Goal: Task Accomplishment & Management: Complete application form

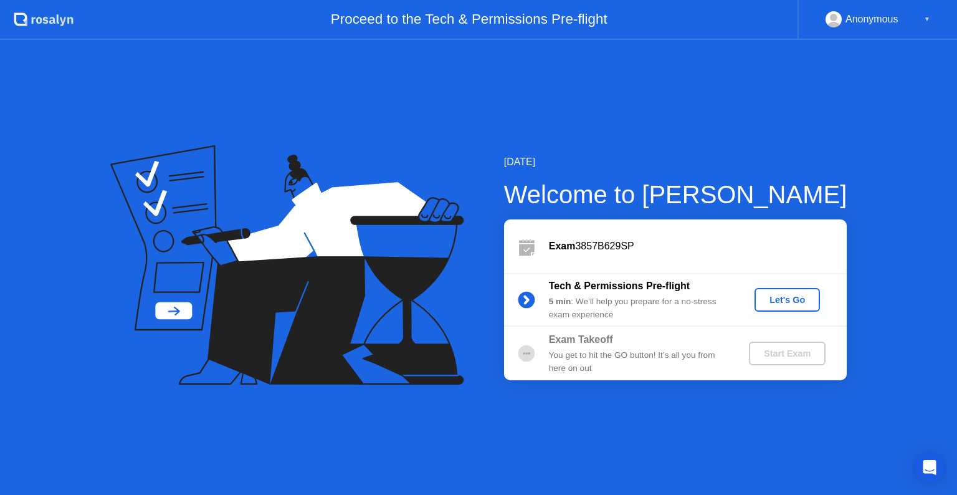
click at [801, 297] on div "Let's Go" at bounding box center [787, 300] width 55 height 10
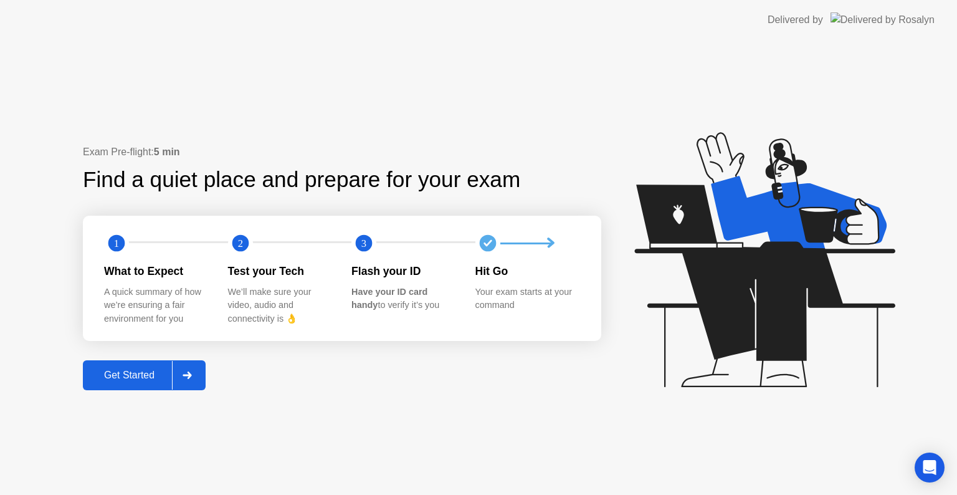
click at [133, 378] on div "Get Started" at bounding box center [129, 375] width 85 height 11
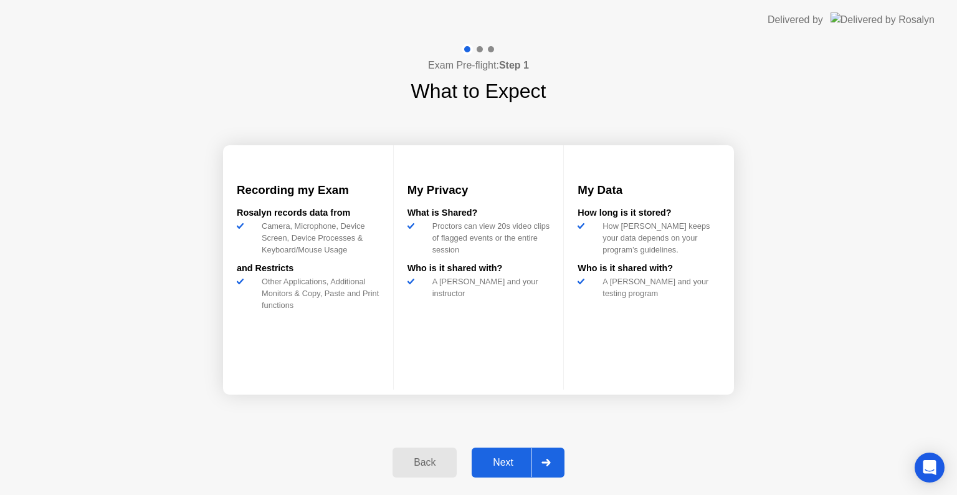
click at [504, 457] on div "Next" at bounding box center [503, 462] width 55 height 11
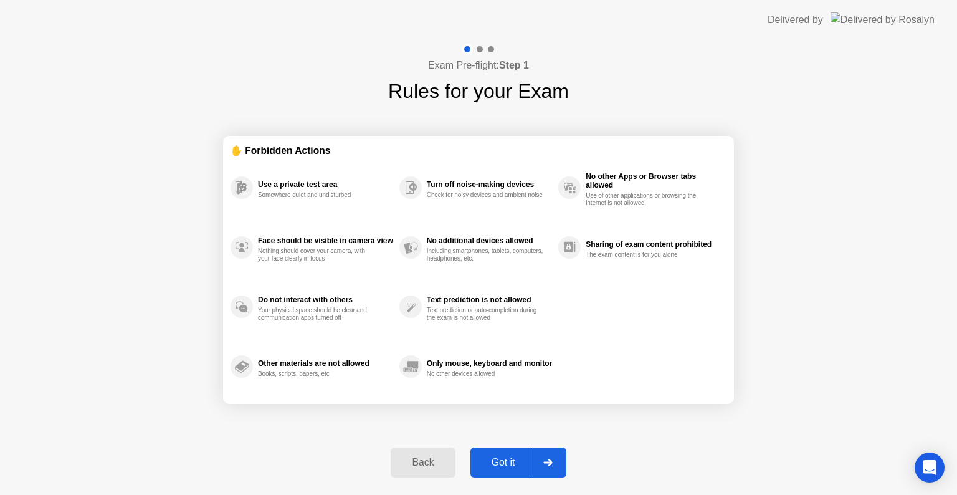
click at [544, 459] on icon at bounding box center [547, 462] width 9 height 7
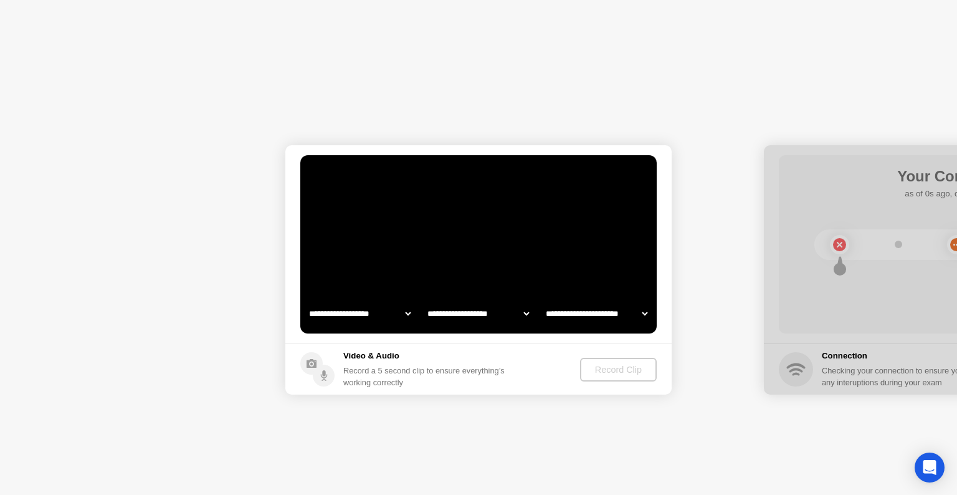
select select "**********"
select select "*******"
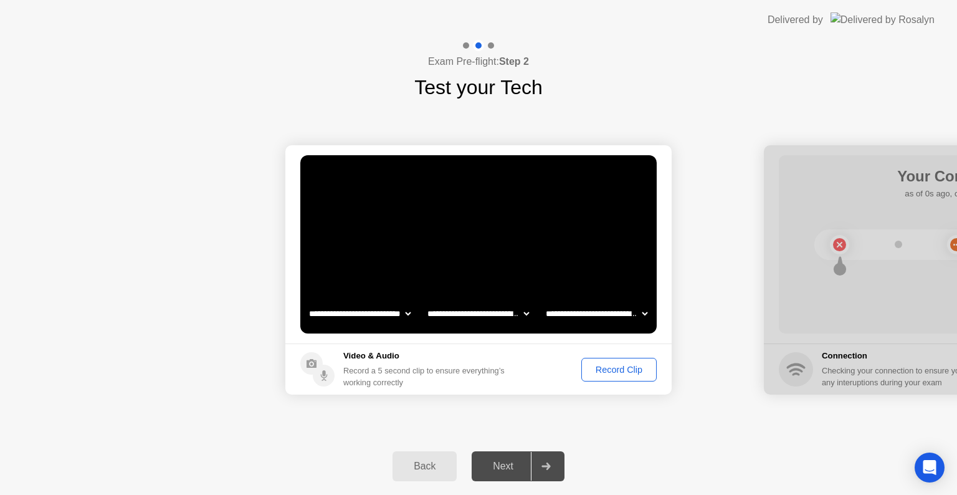
click at [507, 470] on div "Next" at bounding box center [503, 466] width 55 height 11
click at [603, 374] on button "Record Clip" at bounding box center [618, 370] width 75 height 24
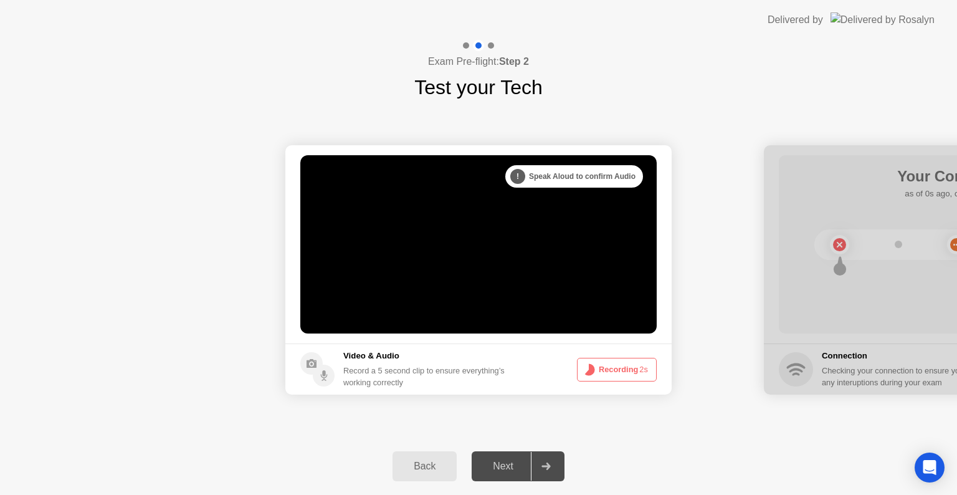
click at [613, 363] on button "Recording 2s" at bounding box center [617, 370] width 80 height 24
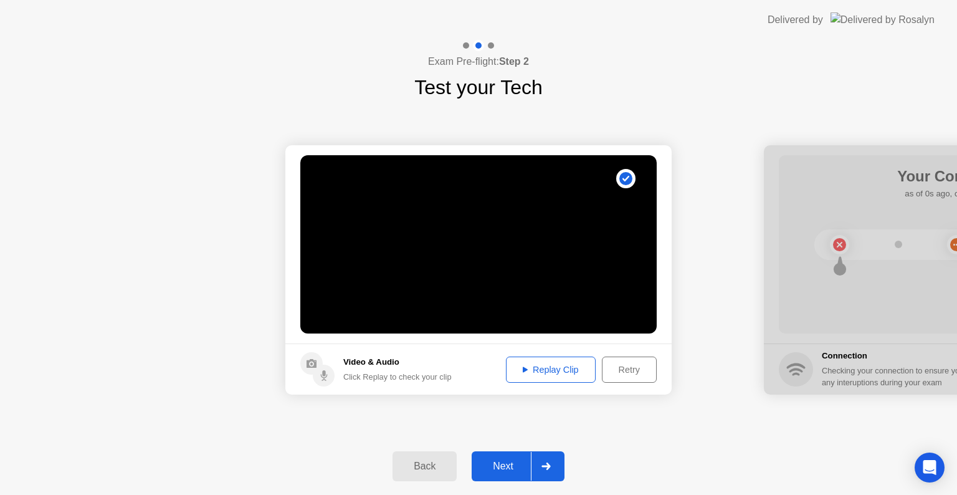
click at [519, 463] on div "Next" at bounding box center [503, 466] width 55 height 11
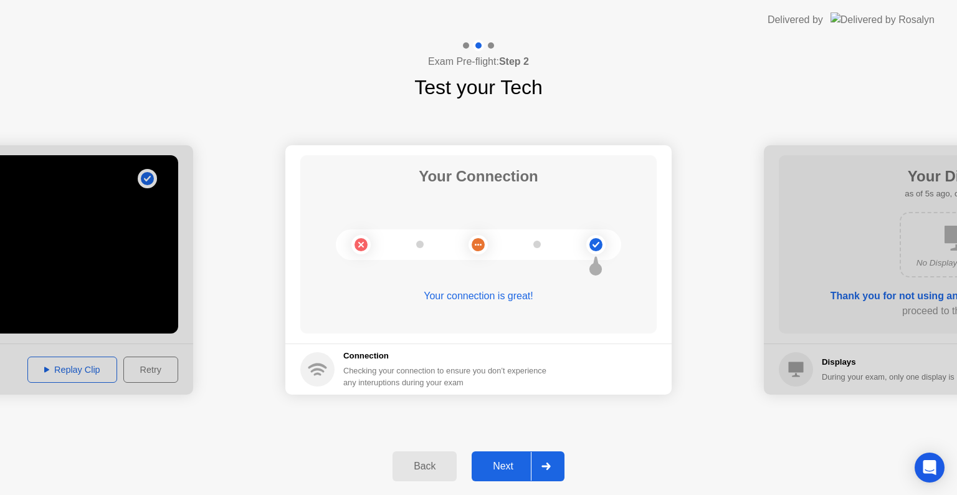
click at [514, 464] on div "Next" at bounding box center [503, 466] width 55 height 11
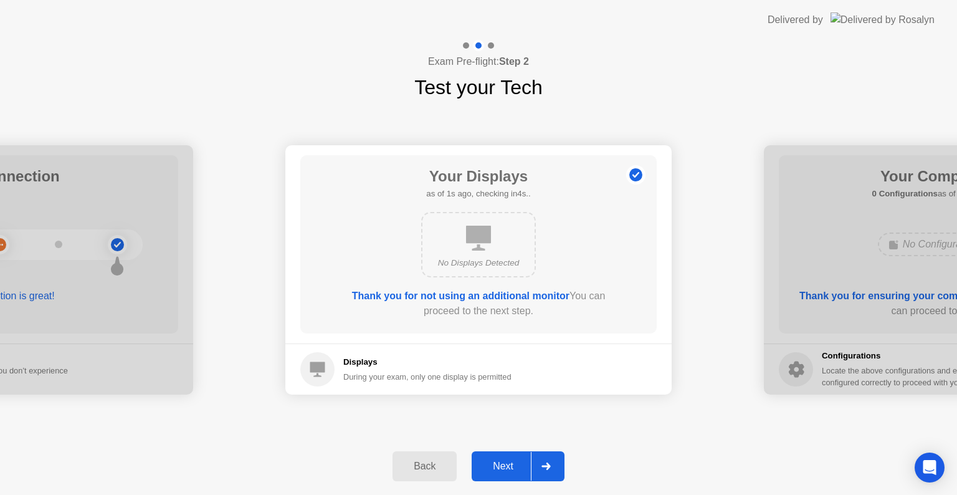
click at [515, 462] on div "Next" at bounding box center [503, 466] width 55 height 11
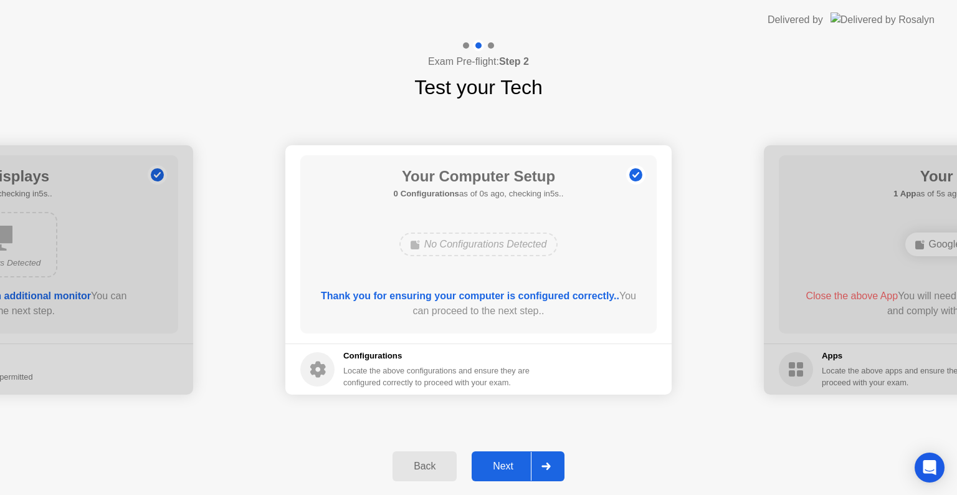
click at [506, 461] on div "Next" at bounding box center [503, 466] width 55 height 11
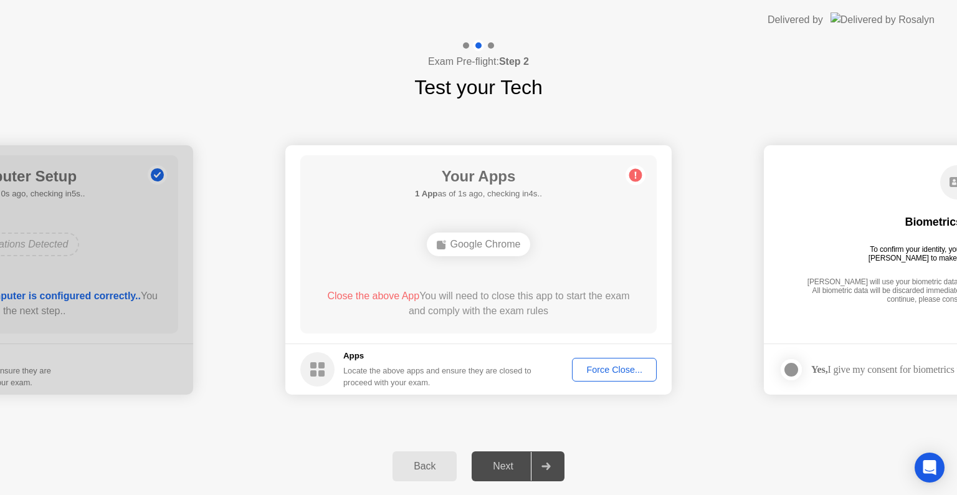
click at [489, 244] on div "Google Chrome" at bounding box center [479, 244] width 104 height 24
click at [471, 417] on div "**********" at bounding box center [478, 269] width 957 height 335
click at [596, 366] on div "Force Close..." at bounding box center [614, 370] width 76 height 10
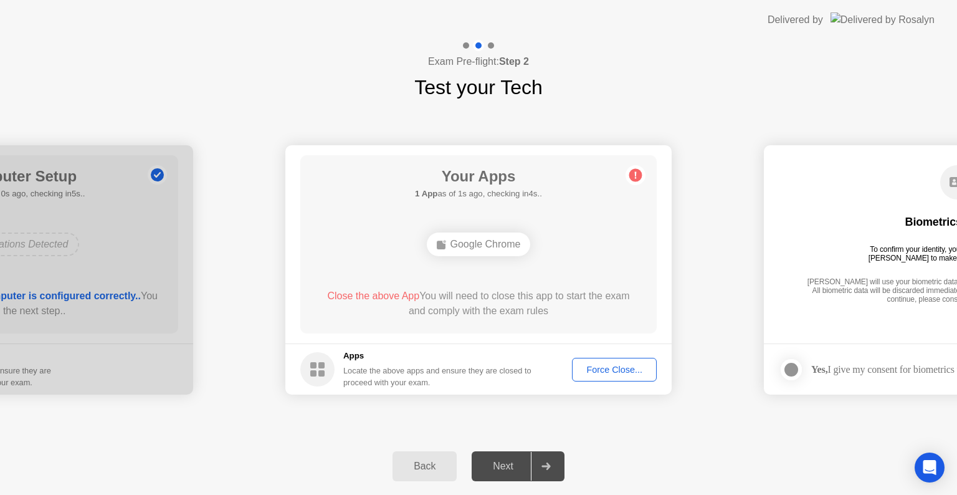
click at [510, 470] on div "Next" at bounding box center [503, 466] width 55 height 11
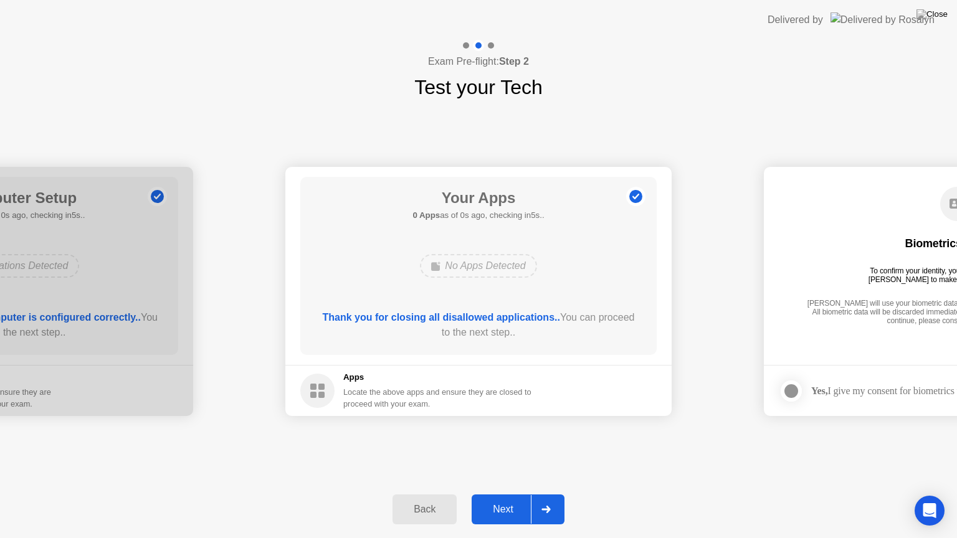
click at [503, 494] on div "Next" at bounding box center [503, 509] width 55 height 11
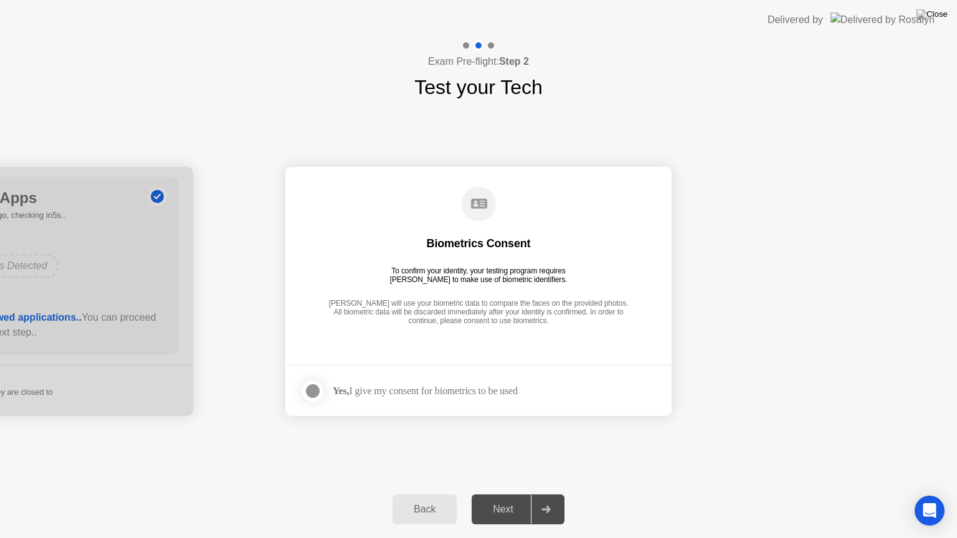
click at [506, 494] on div "Next" at bounding box center [503, 509] width 55 height 11
click at [422, 402] on footer "Yes, I give my consent for biometrics to be used" at bounding box center [478, 390] width 386 height 51
click at [431, 393] on div "Yes, I give my consent for biometrics to be used" at bounding box center [425, 391] width 185 height 12
click at [442, 390] on div "Yes, I give my consent for biometrics to be used" at bounding box center [425, 391] width 185 height 12
drag, startPoint x: 314, startPoint y: 388, endPoint x: 349, endPoint y: 432, distance: 55.9
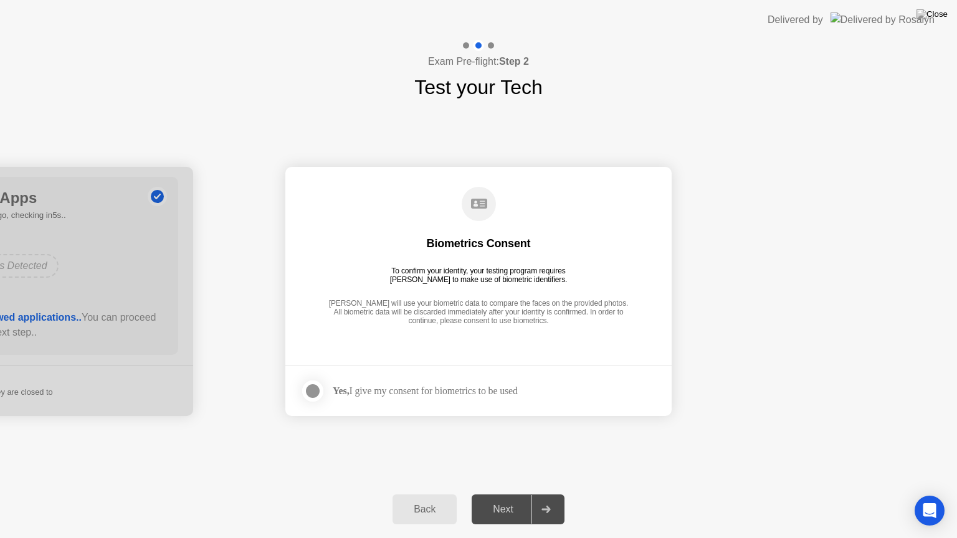
click at [314, 389] on div at bounding box center [312, 391] width 15 height 15
click at [499, 494] on div "Next" at bounding box center [503, 509] width 55 height 11
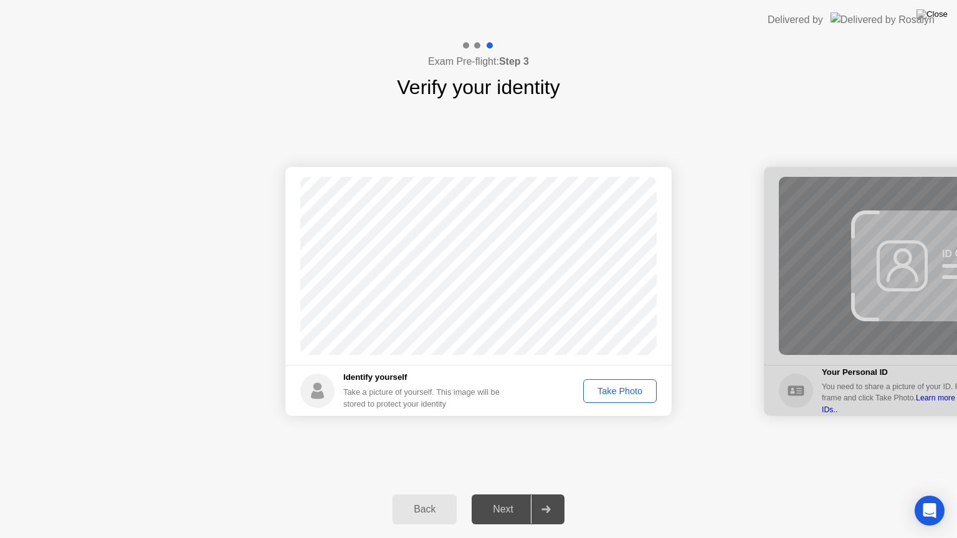
click at [515, 494] on div "Next" at bounding box center [503, 509] width 55 height 11
click at [633, 391] on div "Take Photo" at bounding box center [620, 391] width 65 height 10
click at [507, 494] on div "Next" at bounding box center [503, 509] width 55 height 11
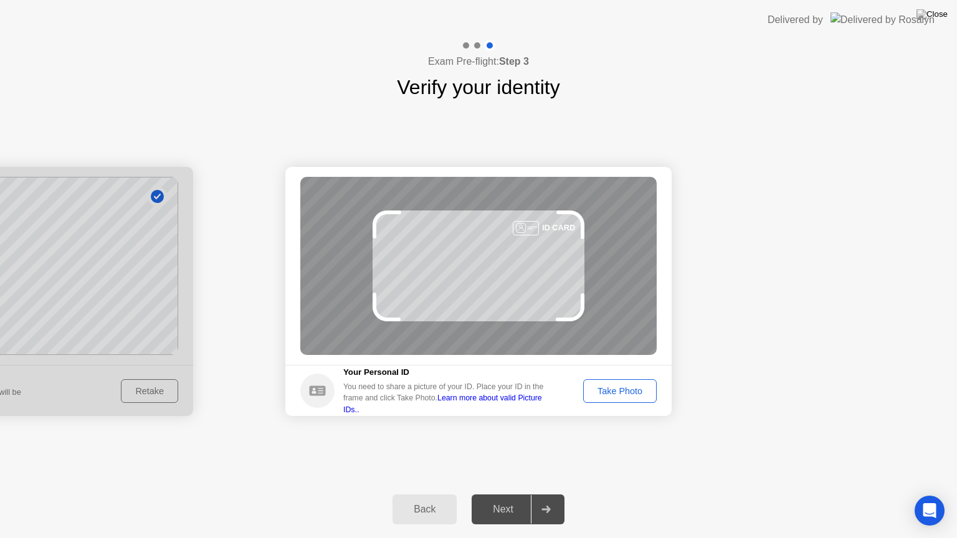
click at [636, 388] on div "Take Photo" at bounding box center [620, 391] width 65 height 10
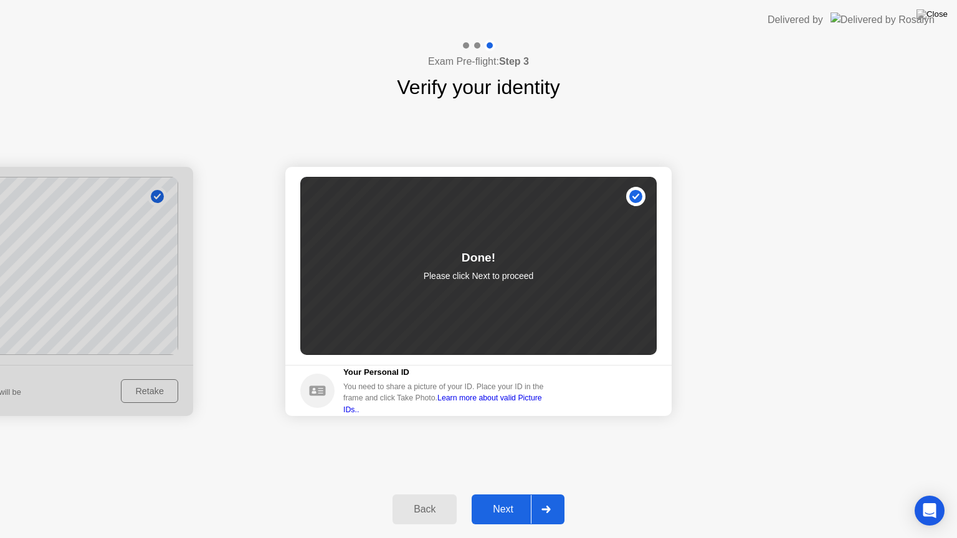
click at [507, 494] on button "Next" at bounding box center [518, 510] width 93 height 30
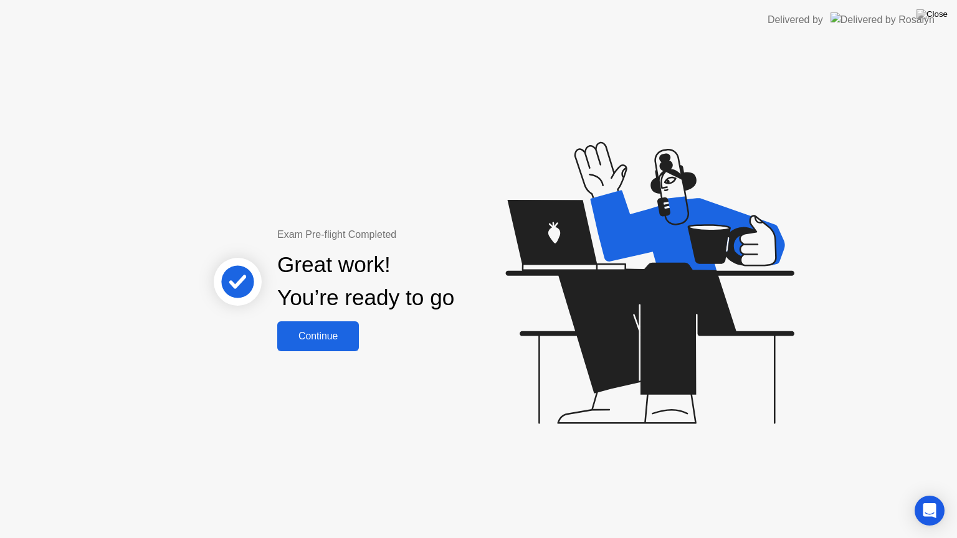
click at [306, 340] on div "Continue" at bounding box center [318, 336] width 74 height 11
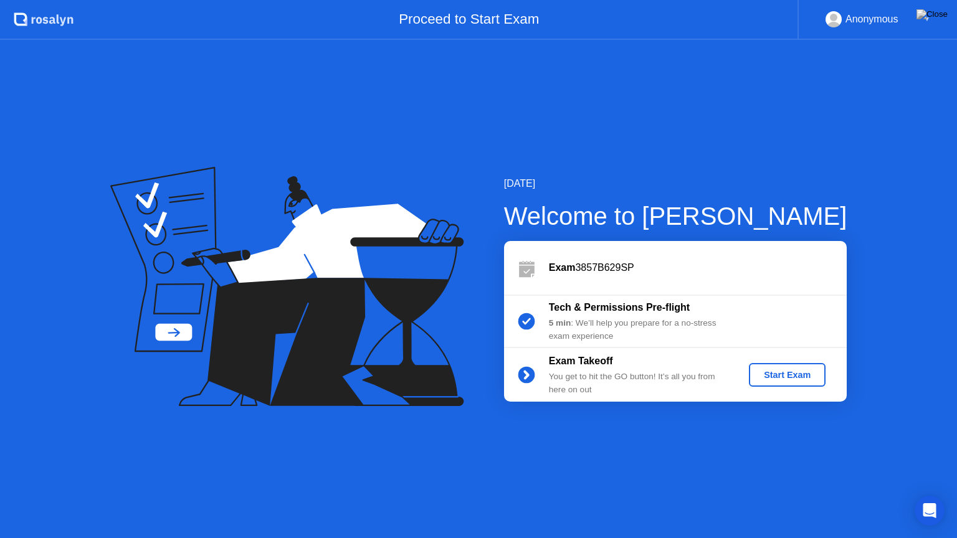
click at [785, 386] on button "Start Exam" at bounding box center [787, 375] width 77 height 24
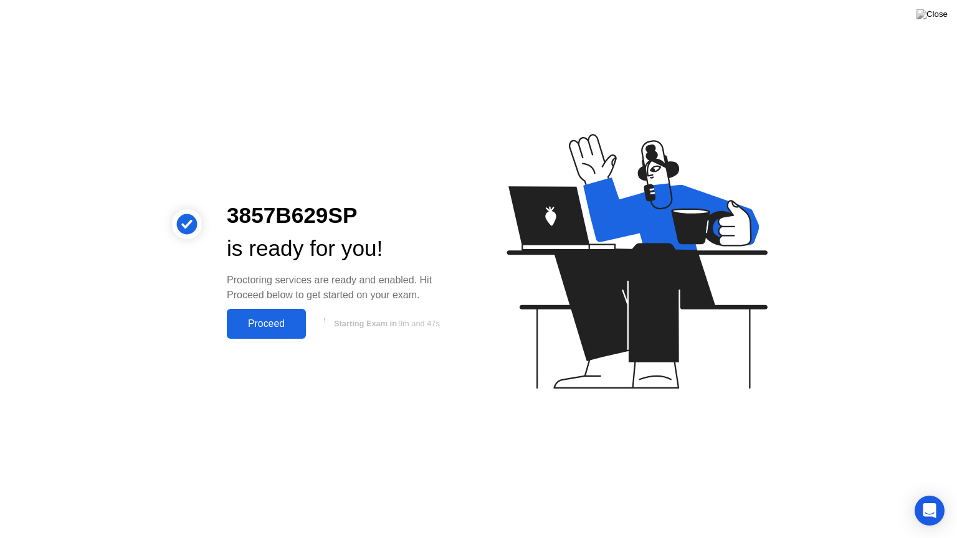
click at [270, 323] on div "Proceed" at bounding box center [267, 323] width 72 height 11
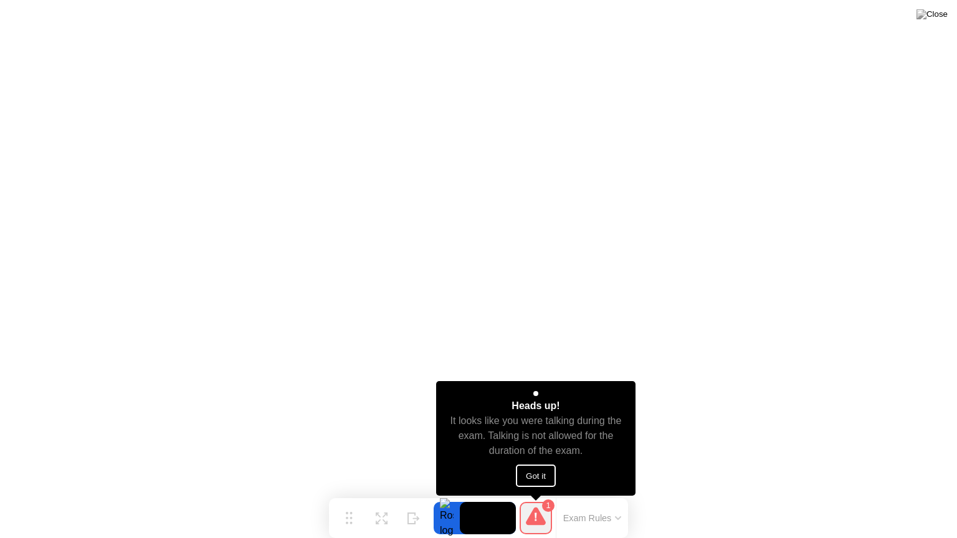
click at [538, 472] on button "Got it" at bounding box center [536, 476] width 40 height 22
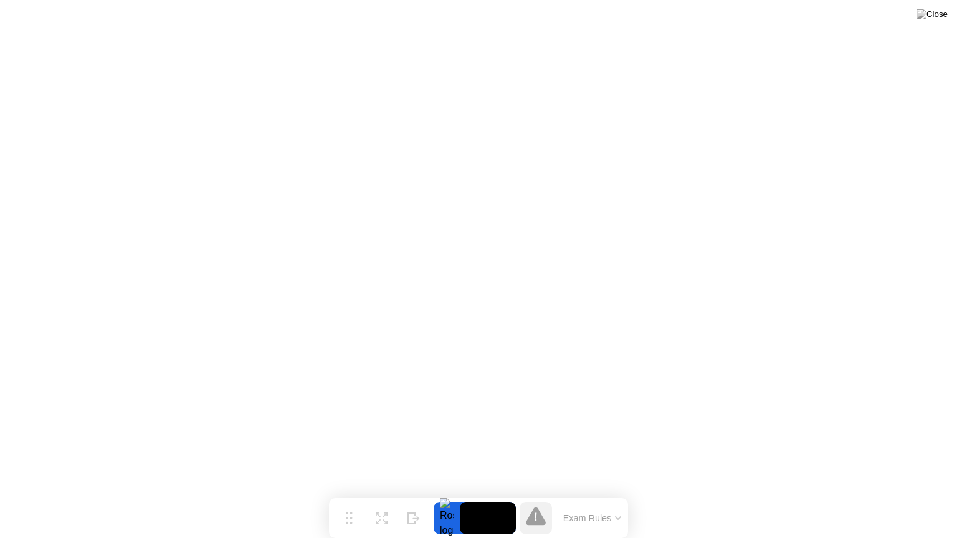
click at [543, 494] on icon at bounding box center [536, 517] width 20 height 20
